Goal: Task Accomplishment & Management: Manage account settings

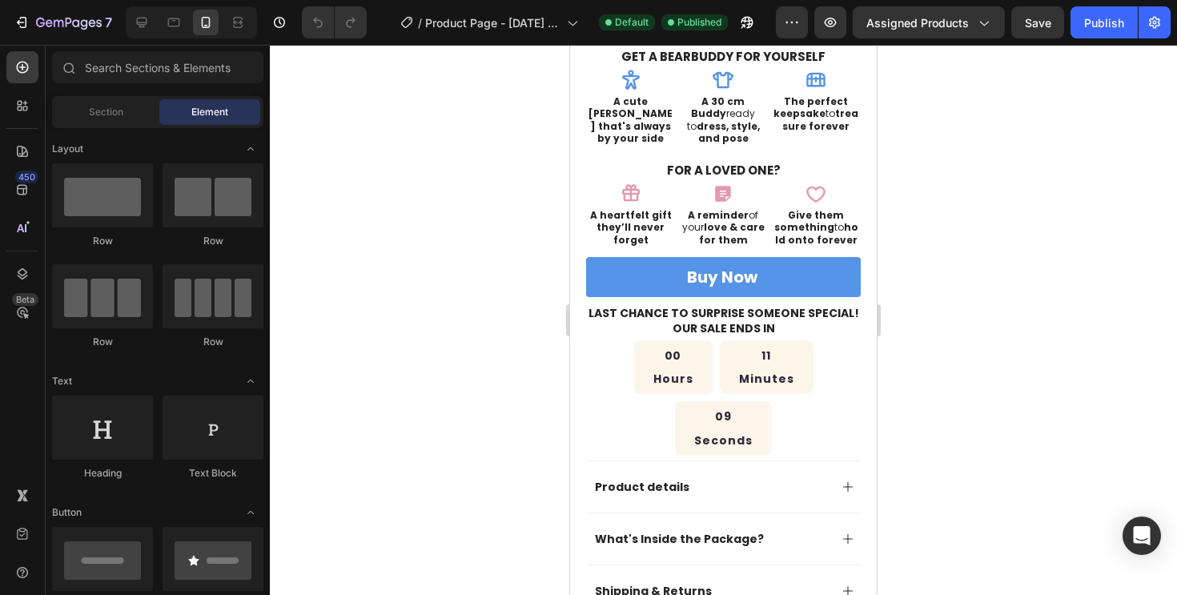
scroll to position [505, 0]
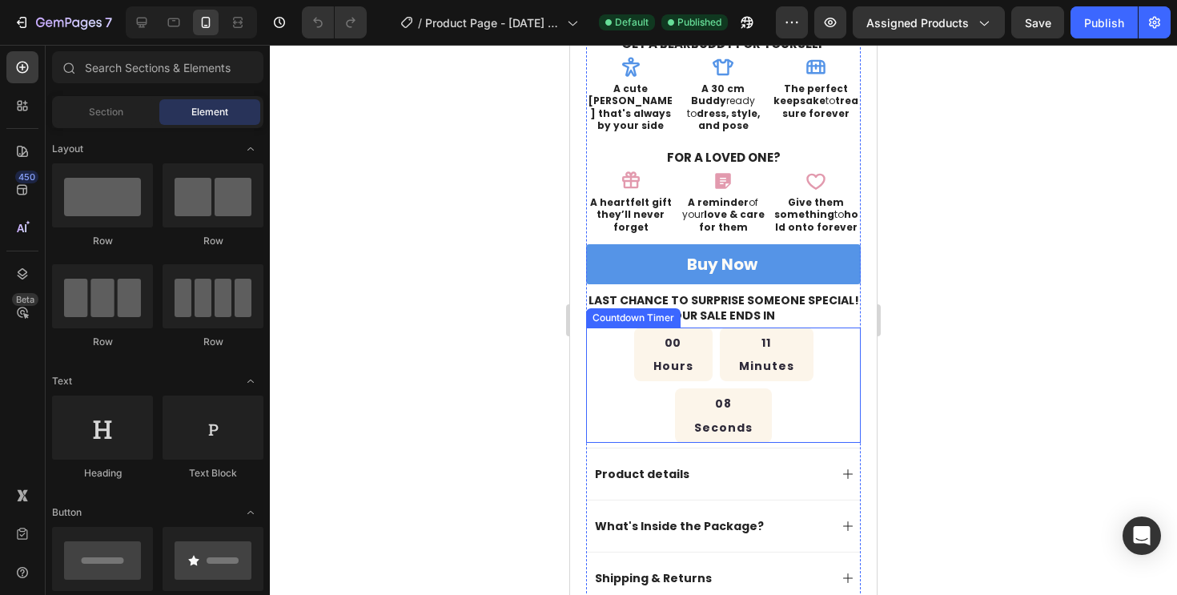
click at [739, 358] on p "Minutes" at bounding box center [766, 366] width 55 height 17
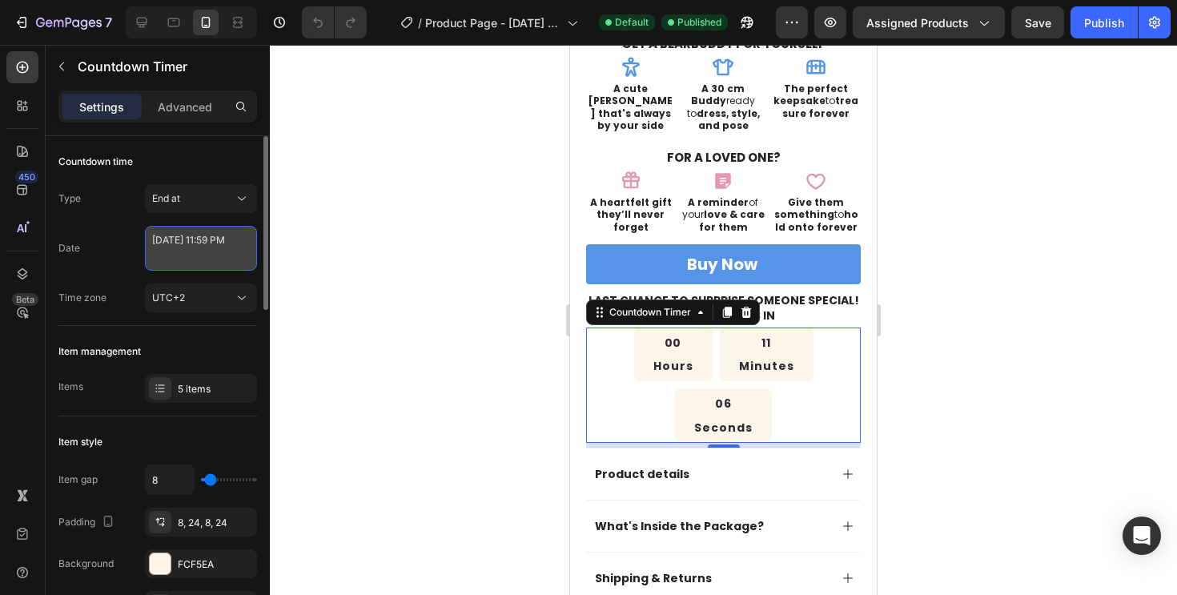
select select "23"
select select "59"
select select "false"
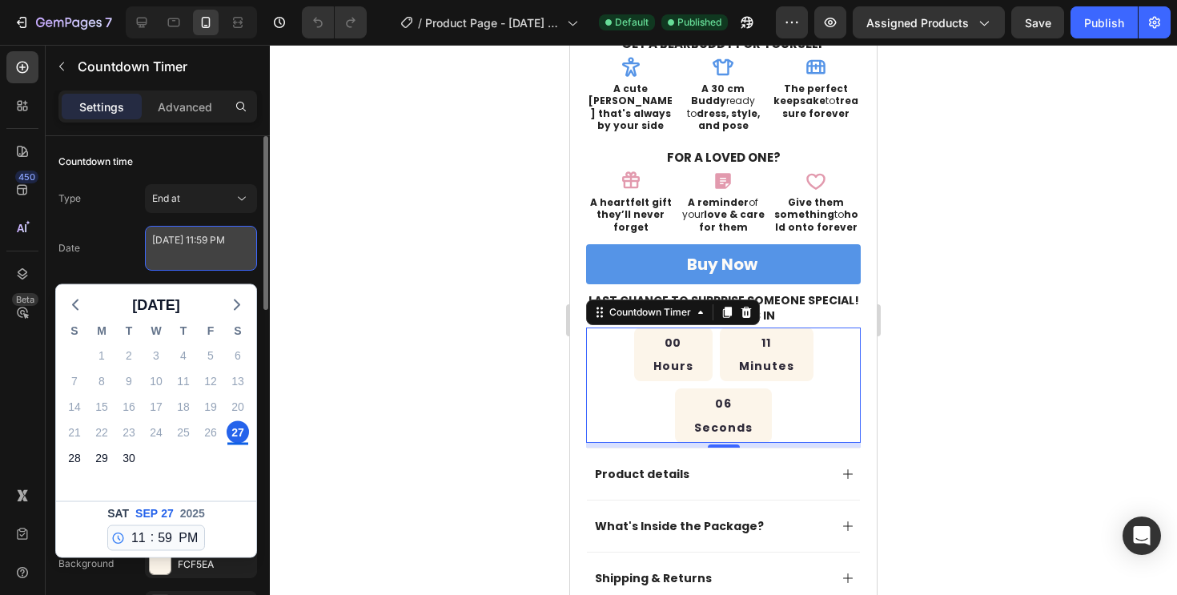
click at [223, 255] on textarea "[DATE] 11:59 PM" at bounding box center [201, 248] width 112 height 45
click at [70, 460] on div "28" at bounding box center [74, 458] width 22 height 22
type textarea "[DATE] 11:59 PM"
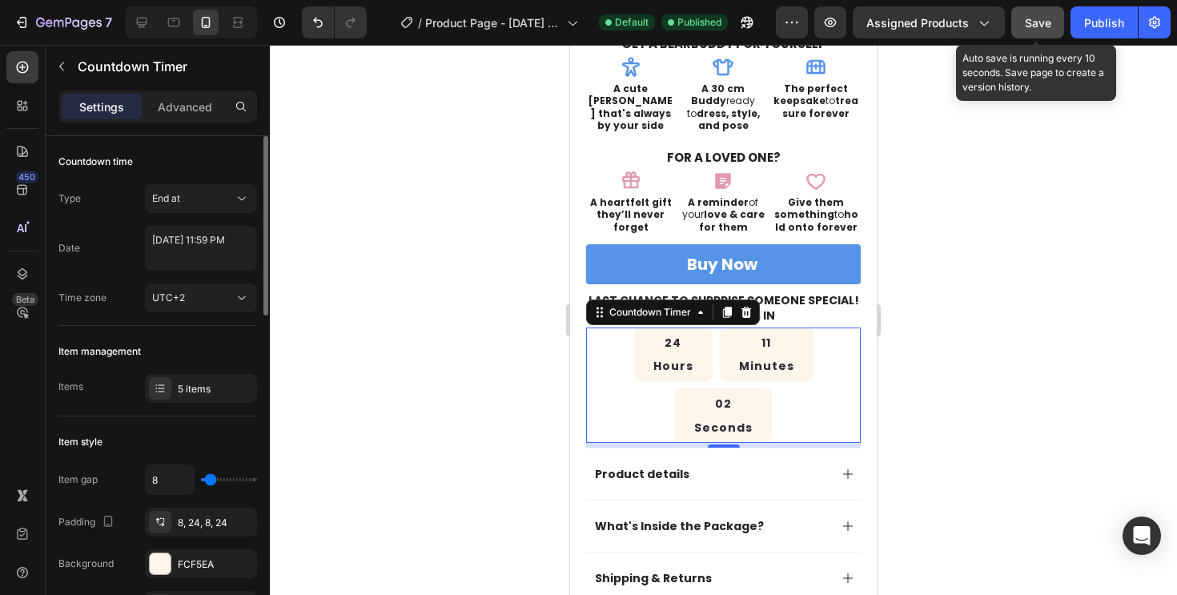
click at [1052, 14] on button "Save" at bounding box center [1038, 22] width 53 height 32
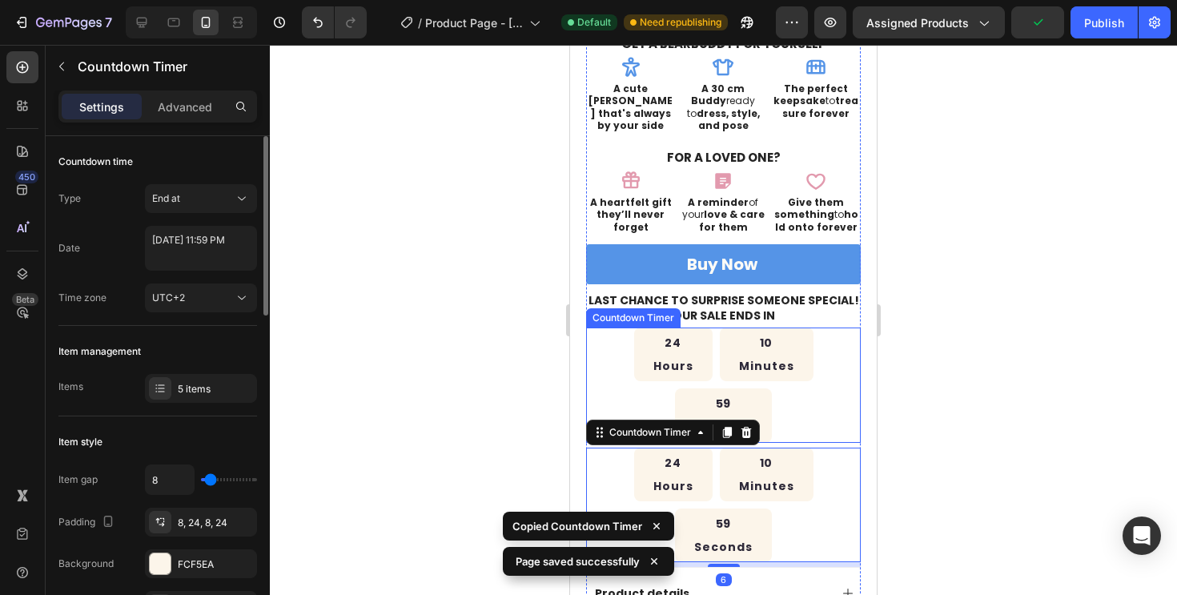
click at [772, 388] on div "59 Seconds" at bounding box center [723, 415] width 97 height 54
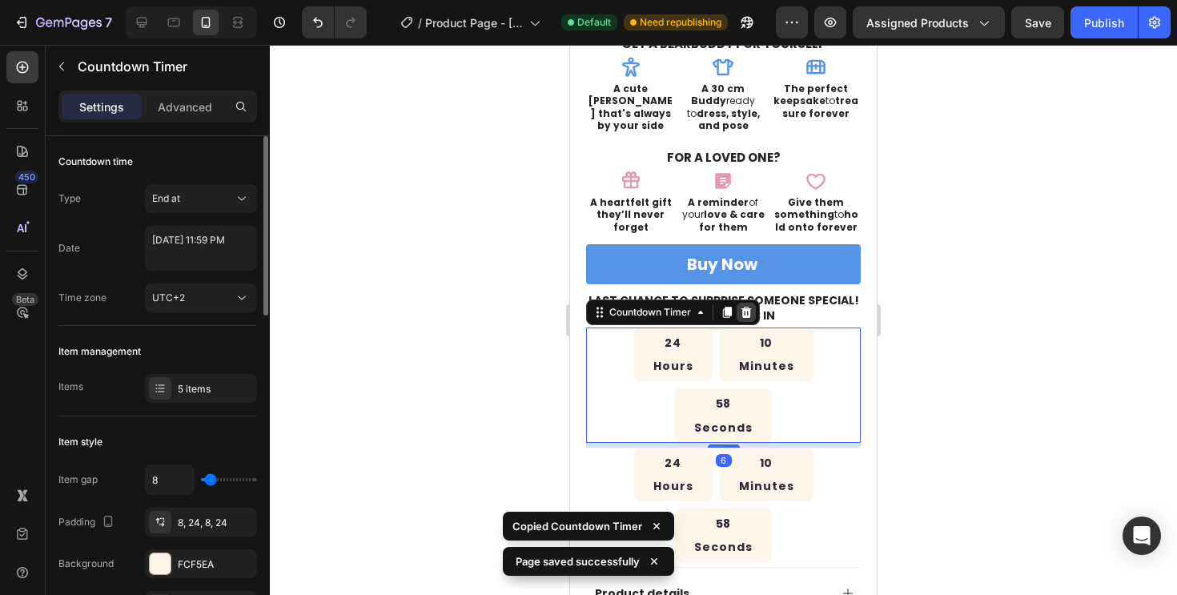
click at [746, 307] on icon at bounding box center [747, 312] width 10 height 11
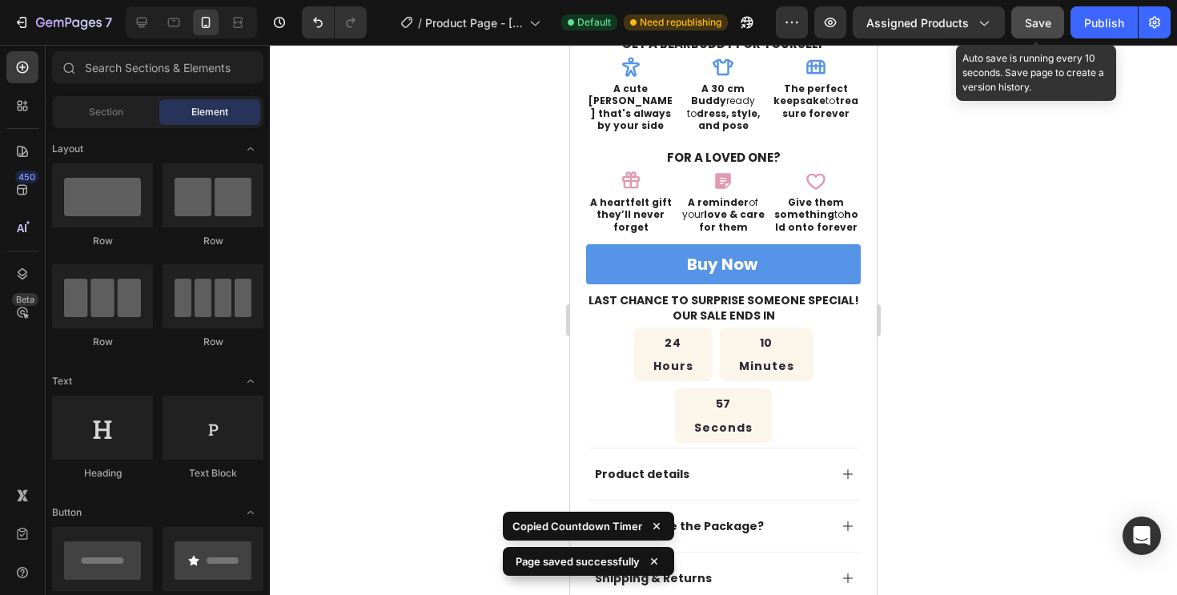
click at [1047, 16] on span "Save" at bounding box center [1038, 23] width 26 height 14
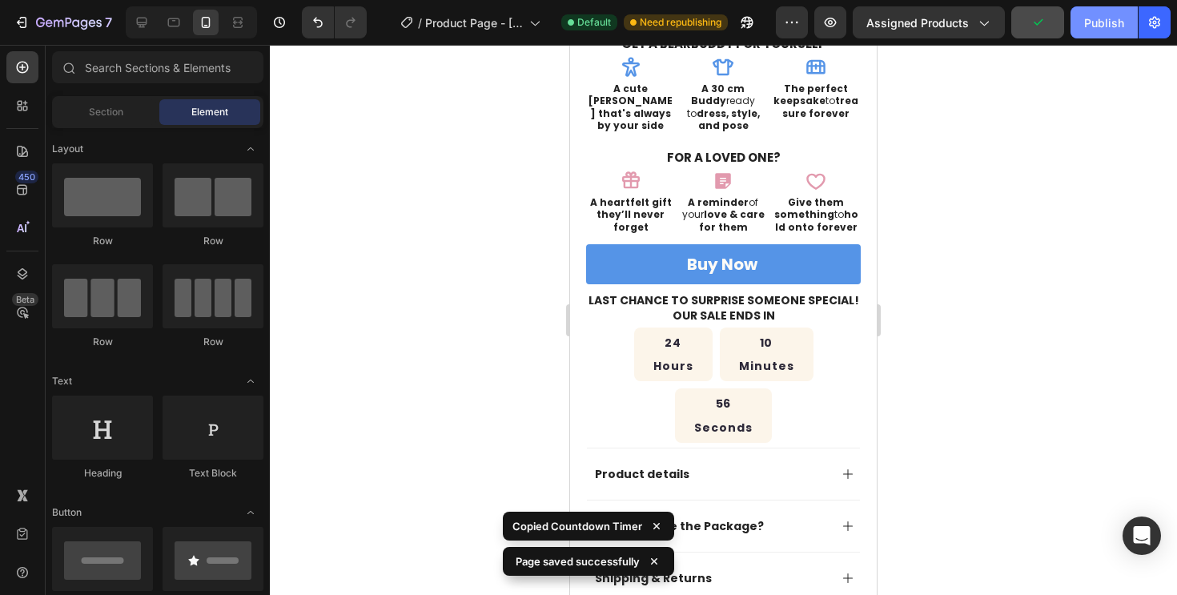
click at [1117, 24] on div "Publish" at bounding box center [1104, 22] width 40 height 17
